Goal: Transaction & Acquisition: Purchase product/service

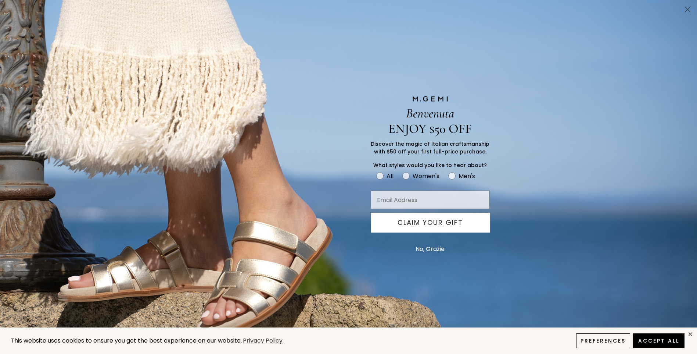
click at [686, 8] on icon "Close dialog" at bounding box center [687, 9] width 5 height 5
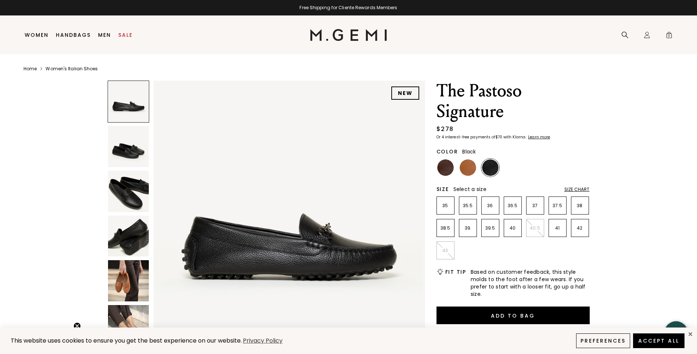
click at [120, 284] on img at bounding box center [128, 280] width 41 height 41
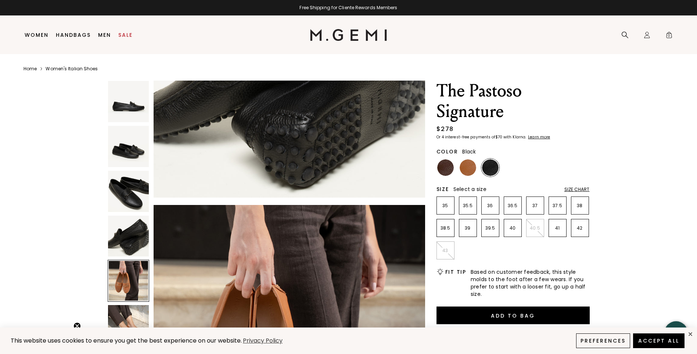
scroll to position [1092, 0]
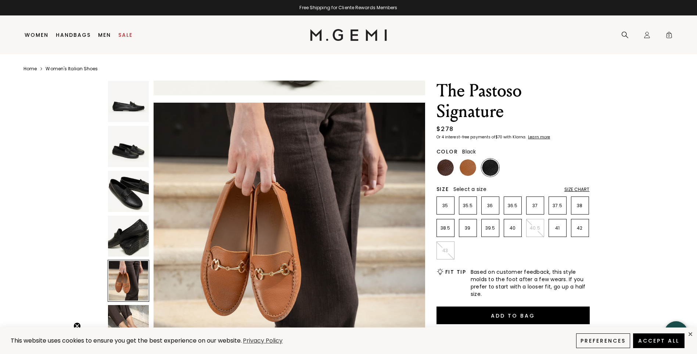
click at [128, 187] on img at bounding box center [128, 191] width 41 height 41
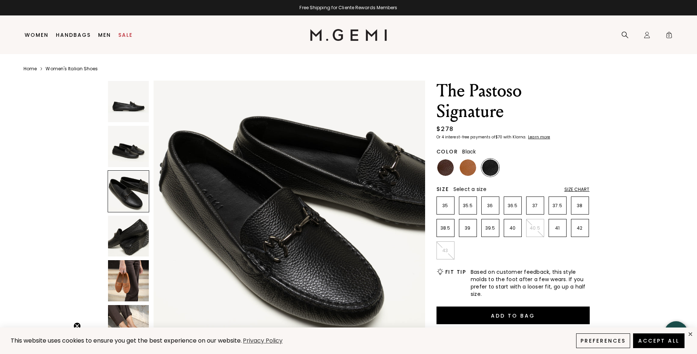
scroll to position [546, 0]
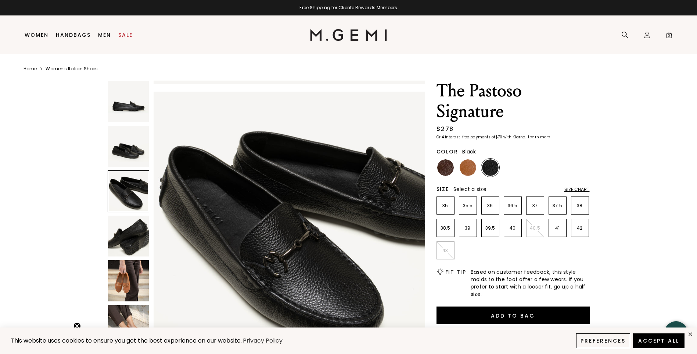
click at [119, 145] on img at bounding box center [128, 146] width 41 height 41
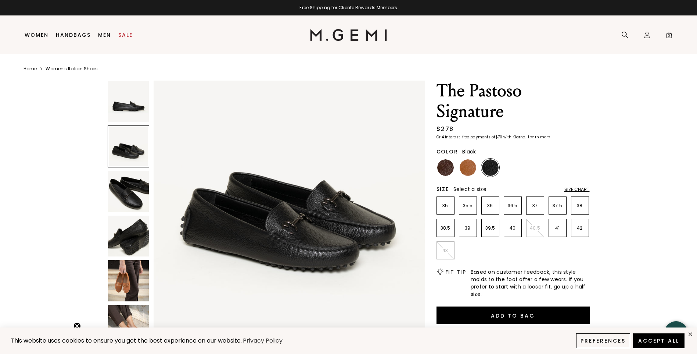
scroll to position [273, 0]
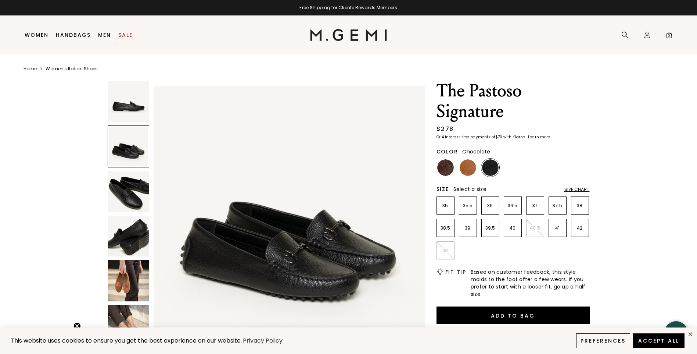
click at [445, 167] on img at bounding box center [445, 167] width 17 height 17
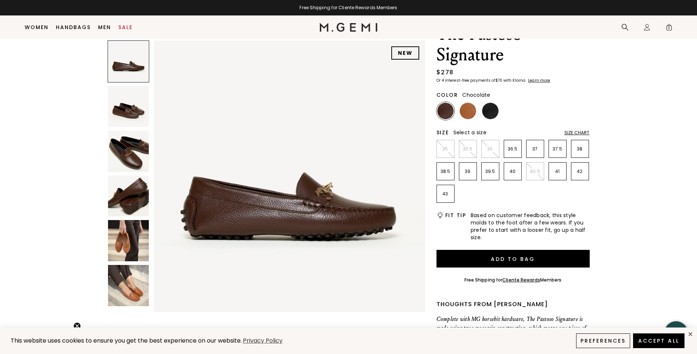
scroll to position [46, 0]
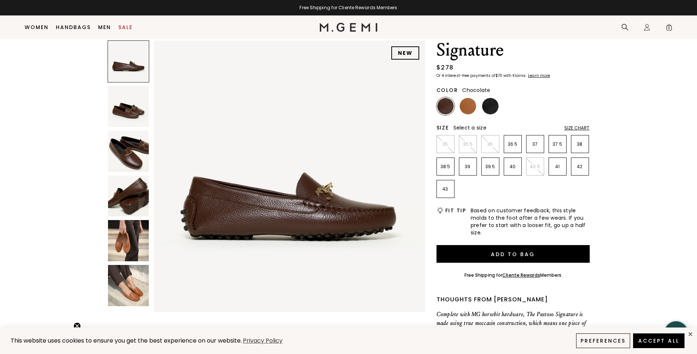
click at [134, 281] on img at bounding box center [128, 285] width 41 height 41
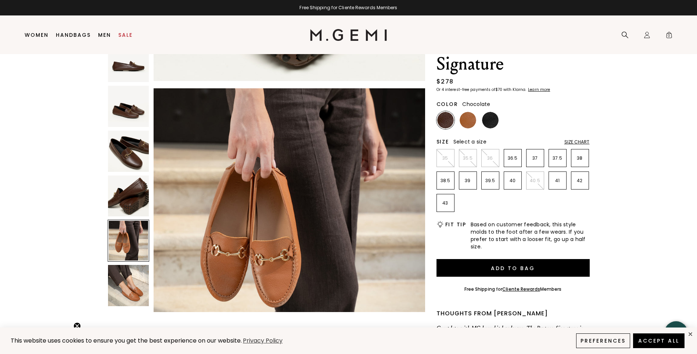
scroll to position [0, 0]
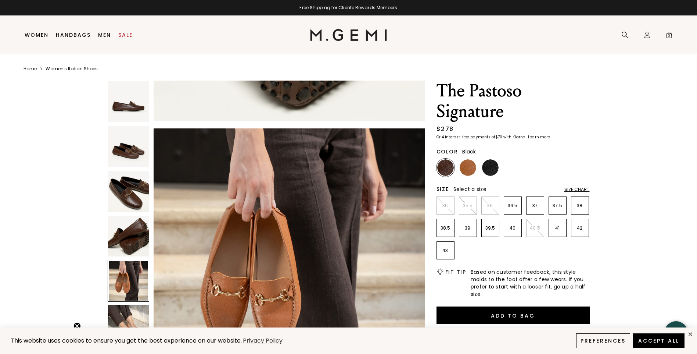
click at [491, 168] on img at bounding box center [490, 167] width 17 height 17
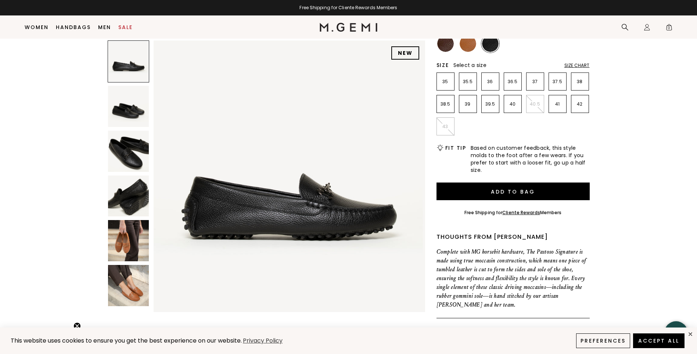
scroll to position [107, 0]
